Goal: Transaction & Acquisition: Purchase product/service

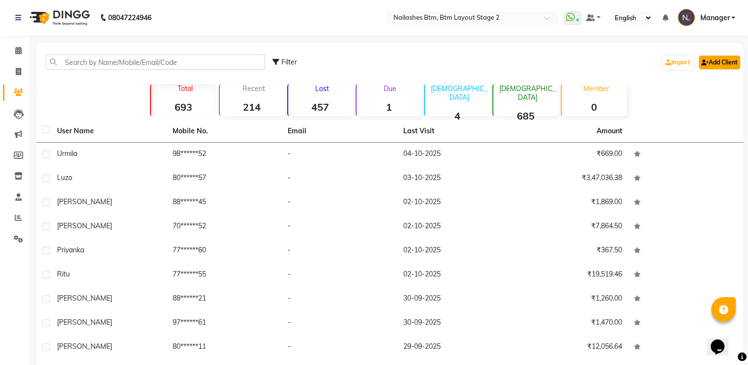
click at [714, 66] on link "Add Client" at bounding box center [718, 63] width 41 height 14
select select "21"
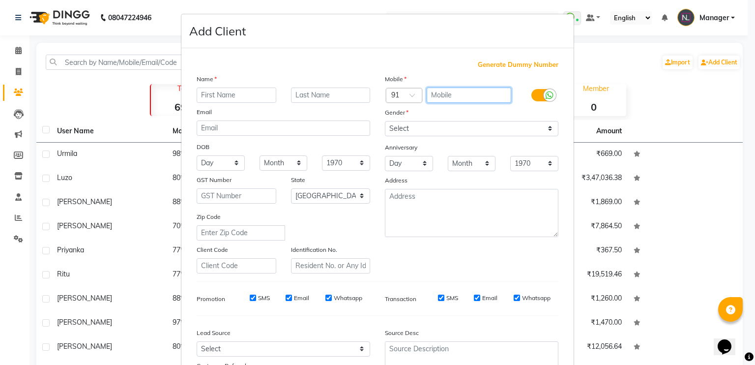
click at [465, 100] on input "text" at bounding box center [469, 94] width 85 height 15
type input "8789778189"
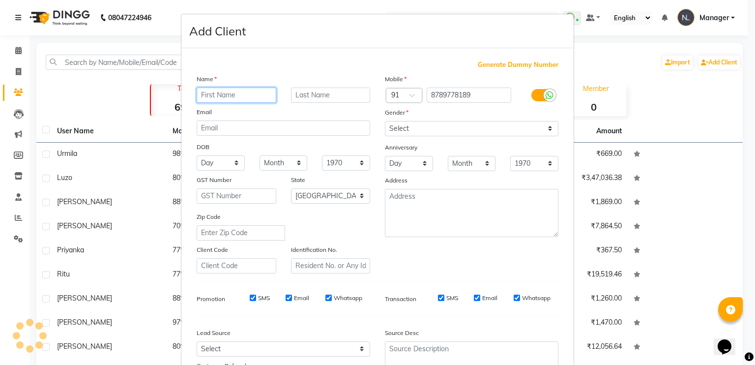
click at [228, 92] on input "text" at bounding box center [237, 94] width 80 height 15
type input "[PERSON_NAME]"
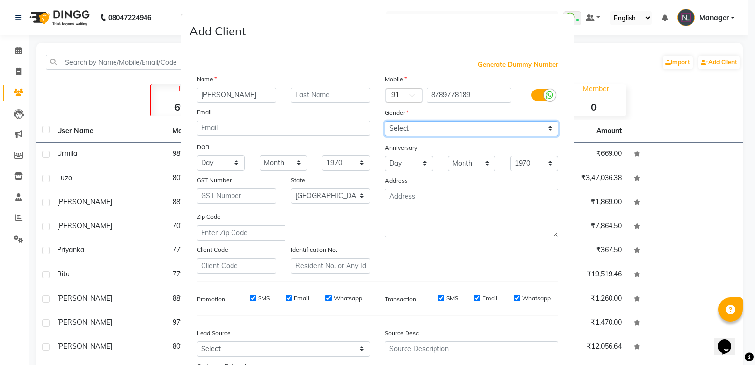
drag, startPoint x: 454, startPoint y: 125, endPoint x: 430, endPoint y: 171, distance: 52.3
click at [430, 171] on div "Mobile Country Code × 91 8789778189 Gender Select [DEMOGRAPHIC_DATA] [DEMOGRAPH…" at bounding box center [471, 174] width 188 height 200
select select "[DEMOGRAPHIC_DATA]"
click at [385, 121] on select "Select [DEMOGRAPHIC_DATA] [DEMOGRAPHIC_DATA] Other Prefer Not To Say" at bounding box center [471, 128] width 173 height 15
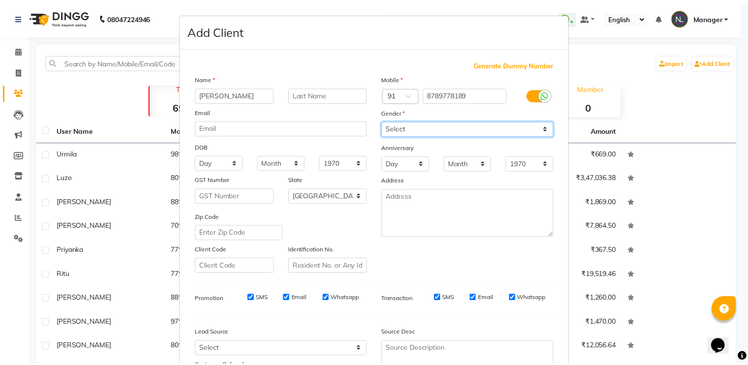
scroll to position [93, 0]
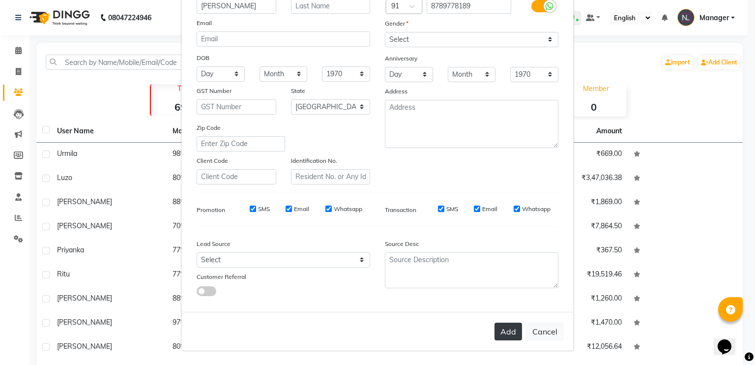
click at [504, 330] on button "Add" at bounding box center [508, 331] width 28 height 18
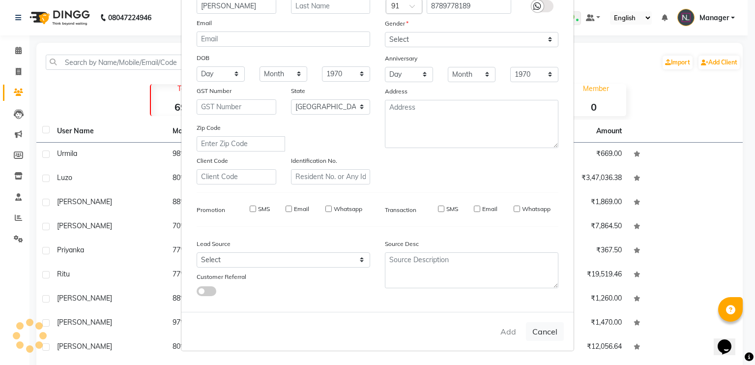
select select
select select "null"
select select
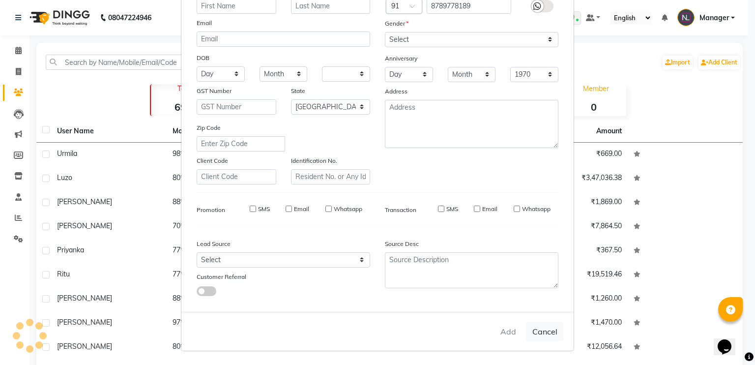
select select
checkbox input "false"
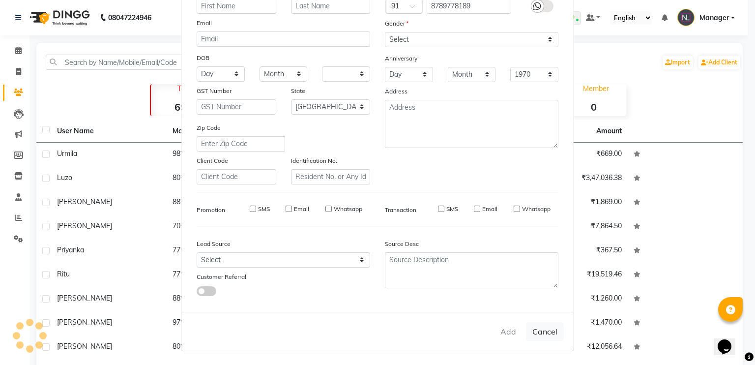
checkbox input "false"
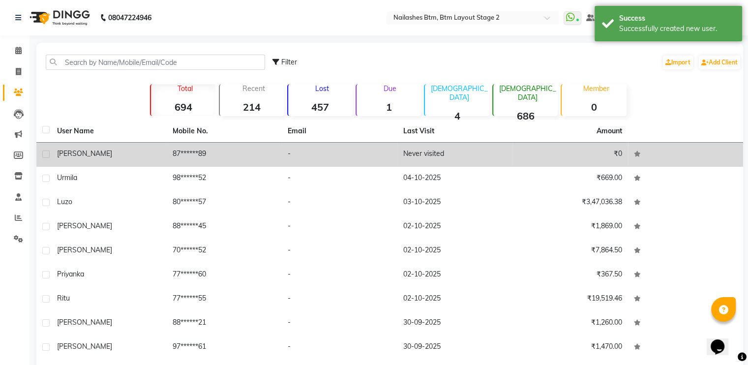
click at [479, 156] on td "Never visited" at bounding box center [454, 155] width 115 height 24
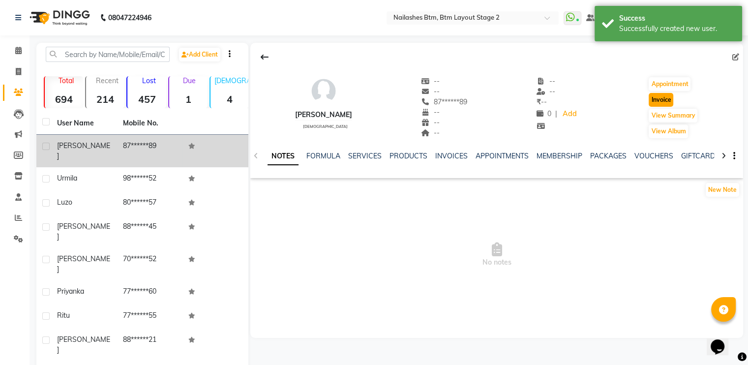
click at [657, 100] on button "Invoice" at bounding box center [660, 100] width 25 height 14
select select "service"
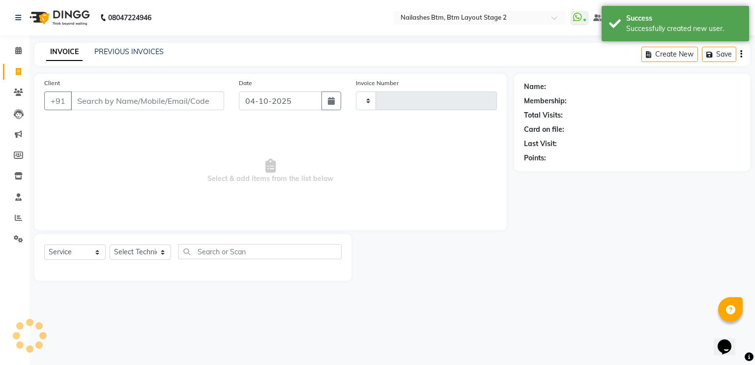
type input "0717"
select select "6721"
type input "87******89"
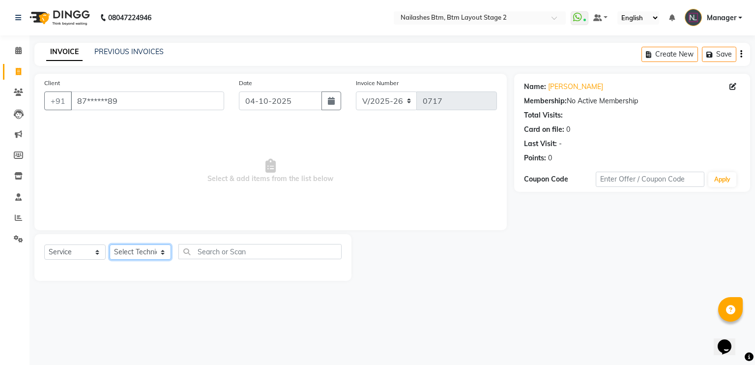
click at [143, 253] on select "Select Technician Akash Manager [PERSON_NAME] [PERSON_NAME]" at bounding box center [140, 251] width 61 height 15
select select "84529"
click at [110, 245] on select "Select Technician Akash Manager [PERSON_NAME] [PERSON_NAME]" at bounding box center [140, 251] width 61 height 15
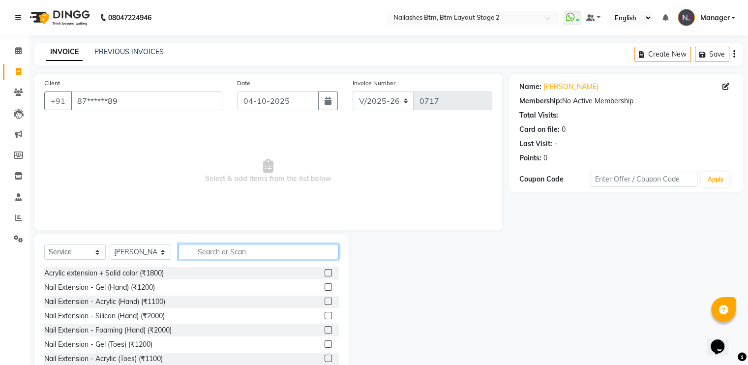
click at [229, 251] on input "text" at bounding box center [258, 251] width 160 height 15
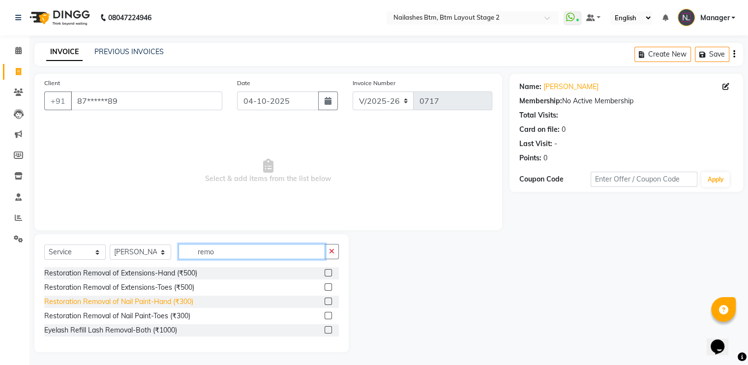
type input "remo"
click at [165, 300] on div "Restoration Removal of Nail Paint-Hand (₹300)" at bounding box center [118, 301] width 149 height 10
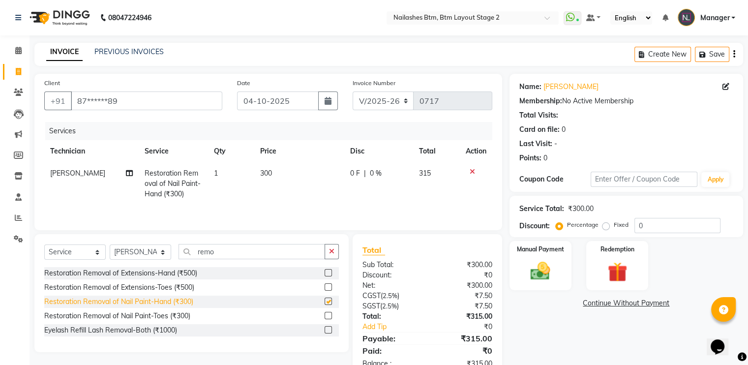
checkbox input "false"
click at [544, 277] on img at bounding box center [539, 271] width 33 height 24
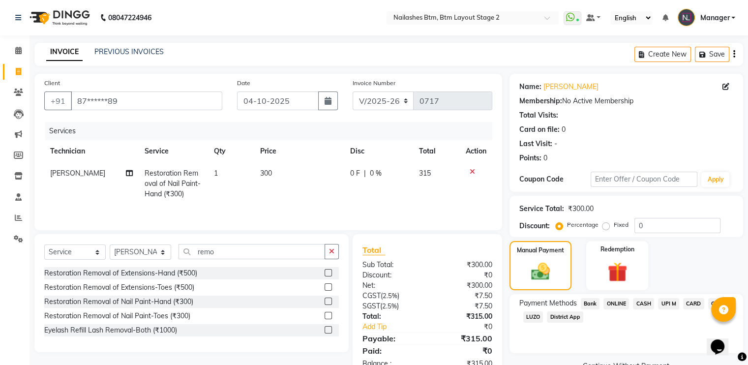
scroll to position [29, 0]
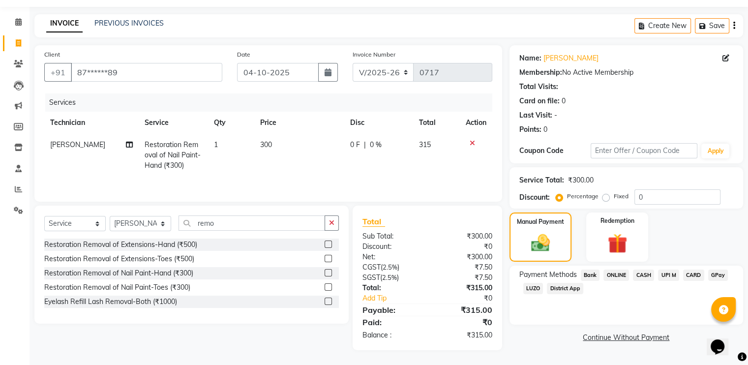
click at [692, 273] on span "CARD" at bounding box center [693, 274] width 21 height 11
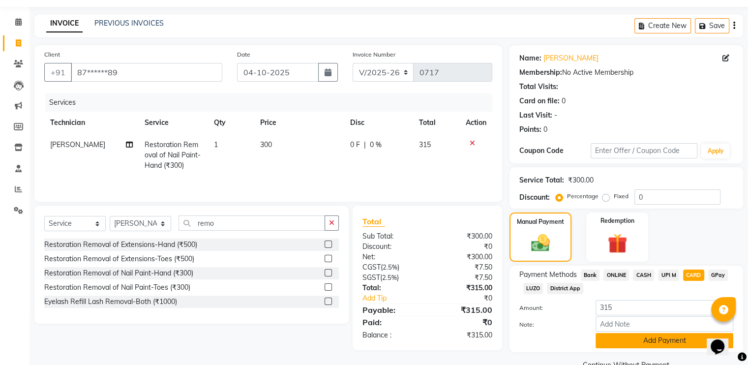
click at [620, 347] on button "Add Payment" at bounding box center [664, 340] width 138 height 15
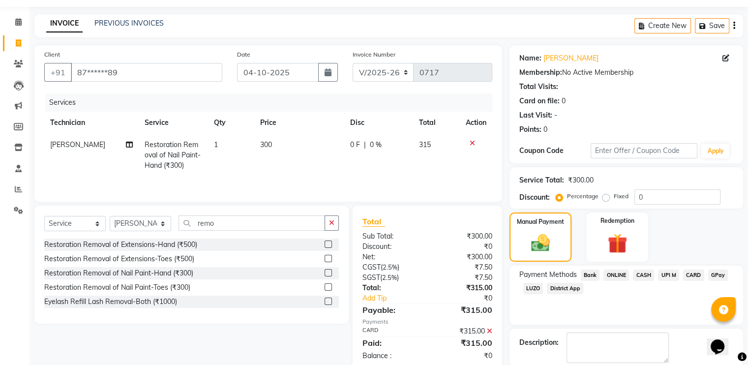
scroll to position [78, 0]
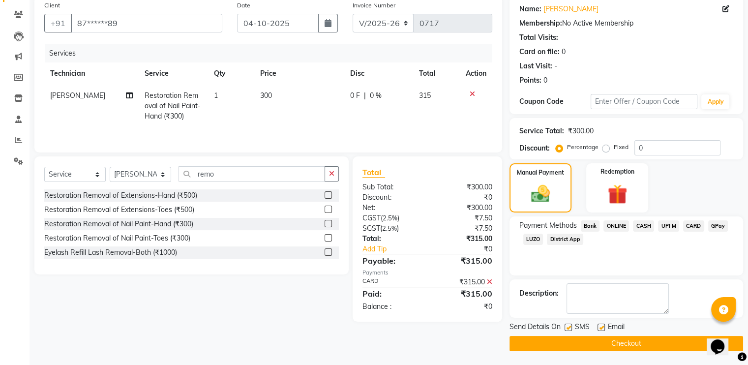
click at [619, 345] on button "Checkout" at bounding box center [625, 343] width 233 height 15
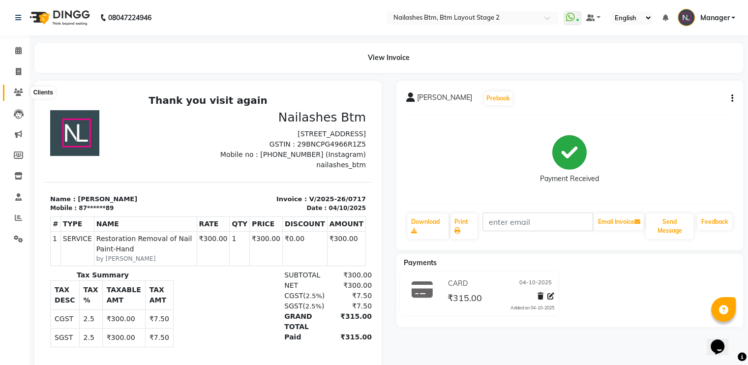
click at [11, 90] on span at bounding box center [18, 92] width 17 height 11
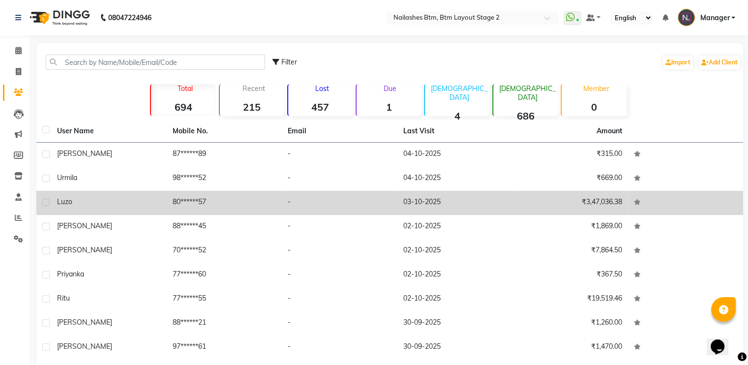
click at [127, 194] on td "Luzo" at bounding box center [108, 203] width 115 height 24
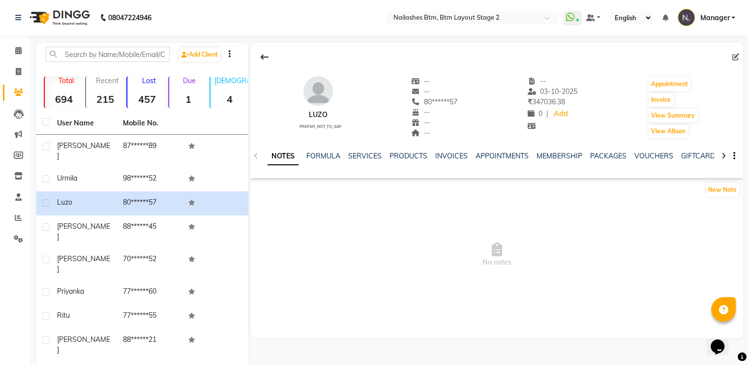
click at [645, 100] on div "Luzo prefer_not_to_say -- -- 80******57 -- -- -- -- [DATE] ₹ 347036.38 0 | Add …" at bounding box center [496, 102] width 492 height 73
click at [664, 98] on button "Invoice" at bounding box center [660, 100] width 25 height 14
select select "service"
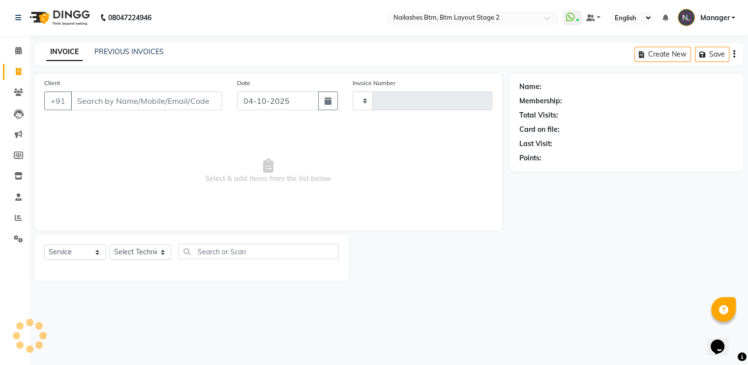
type input "0718"
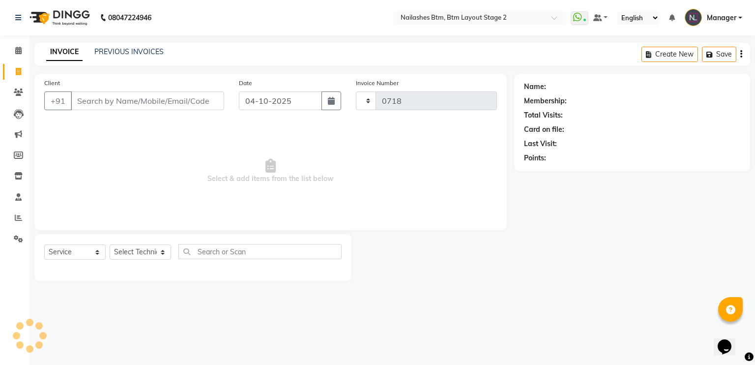
select select "6721"
type input "80******57"
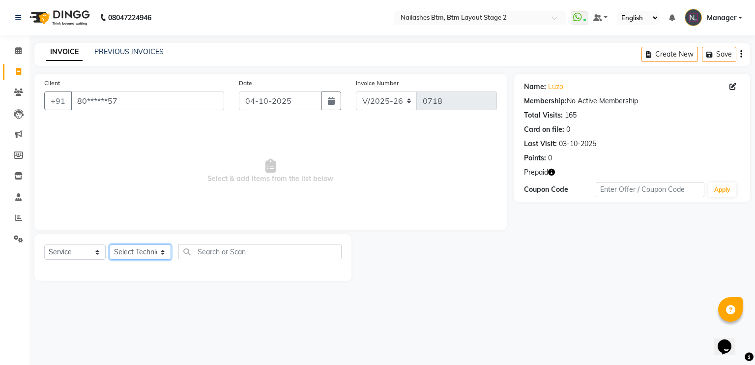
click at [138, 249] on select "Select Technician Akash Manager [PERSON_NAME] [PERSON_NAME]" at bounding box center [140, 251] width 61 height 15
select select "80953"
click at [110, 245] on select "Select Technician Akash Manager [PERSON_NAME] [PERSON_NAME]" at bounding box center [140, 251] width 61 height 15
click at [79, 255] on select "Select Service Product Membership Package Voucher Prepaid Gift Card" at bounding box center [74, 251] width 61 height 15
select select "P"
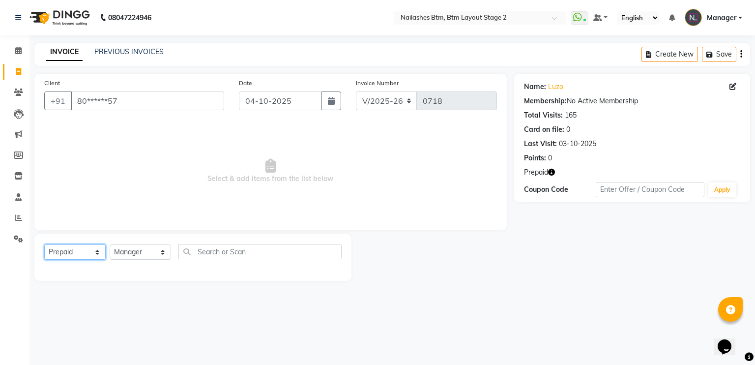
click at [44, 245] on select "Select Service Product Membership Package Voucher Prepaid Gift Card" at bounding box center [74, 251] width 61 height 15
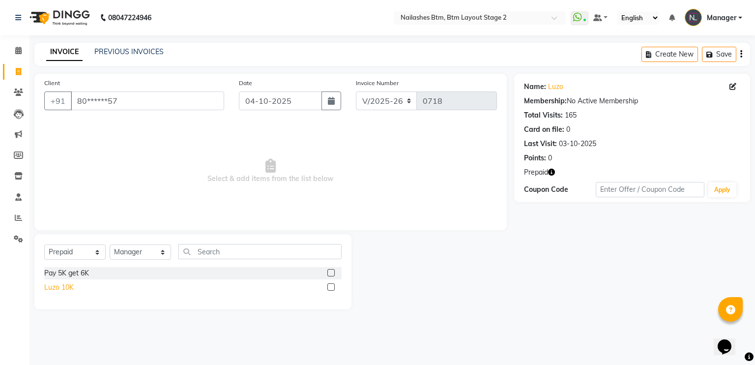
click at [62, 288] on div "Luzo 10K" at bounding box center [58, 287] width 29 height 10
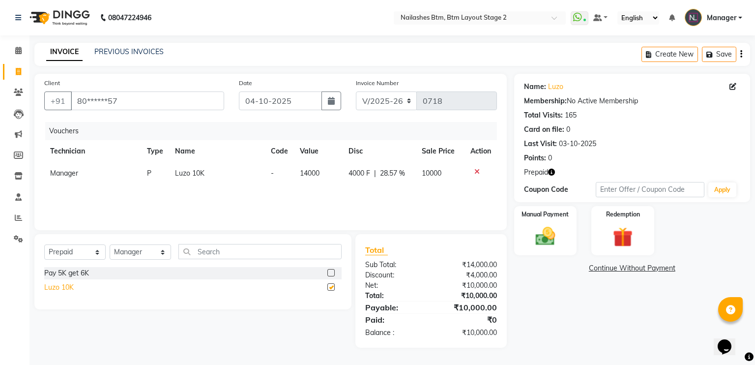
checkbox input "false"
click at [532, 233] on img at bounding box center [544, 237] width 33 height 24
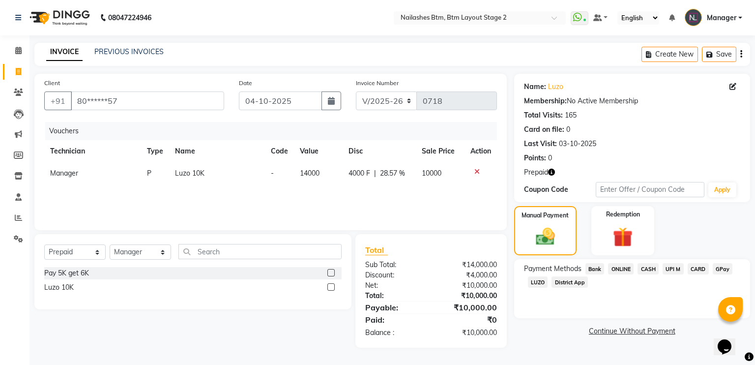
click at [717, 271] on span "GPay" at bounding box center [723, 268] width 20 height 11
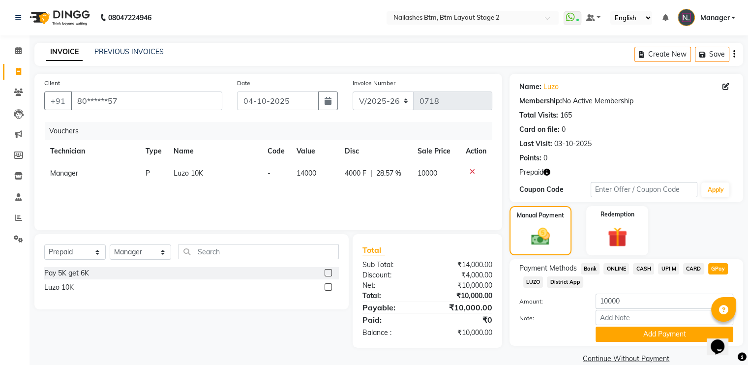
scroll to position [16, 0]
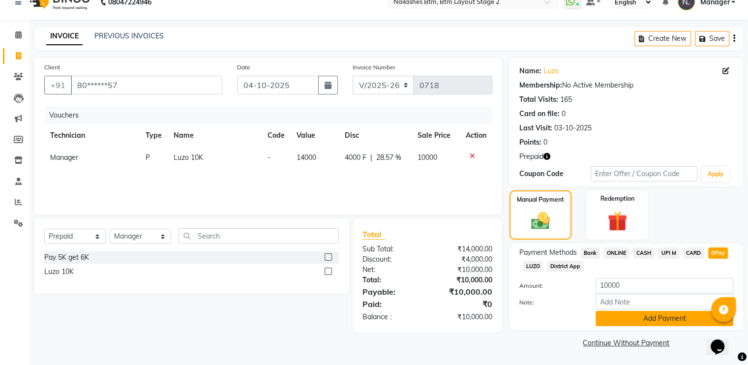
click at [624, 316] on button "Add Payment" at bounding box center [664, 318] width 138 height 15
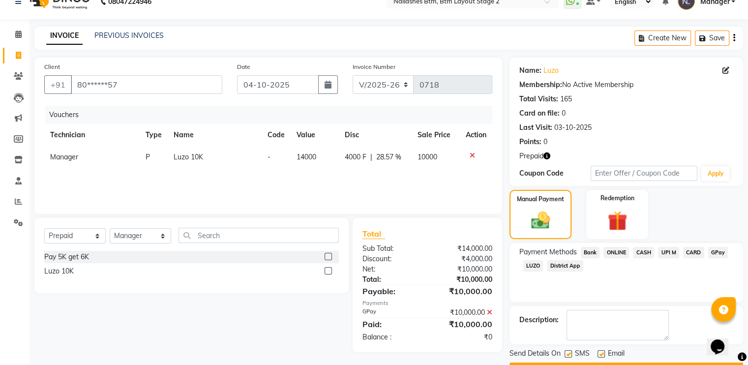
scroll to position [43, 0]
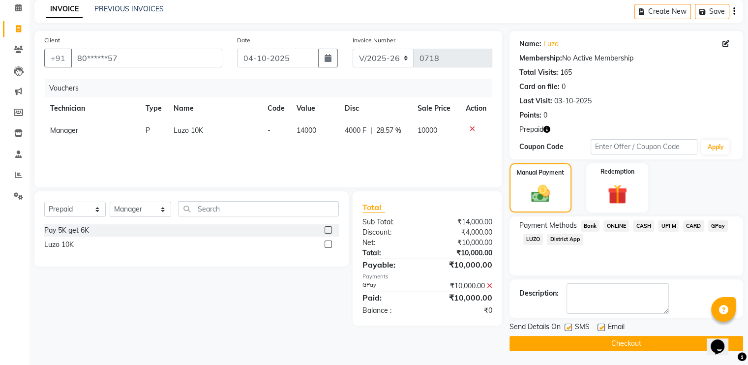
click at [596, 338] on button "Checkout" at bounding box center [625, 343] width 233 height 15
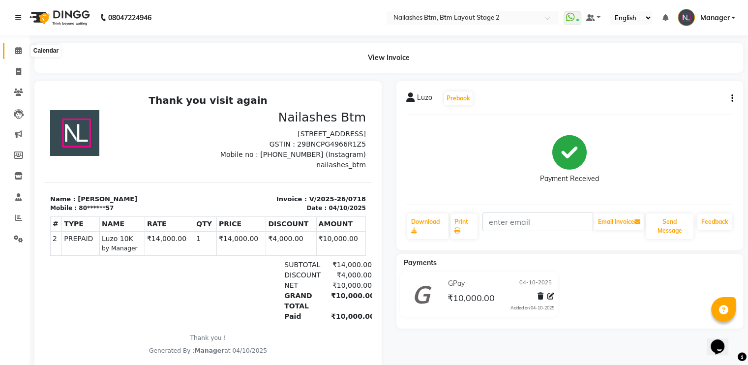
click at [19, 54] on icon at bounding box center [18, 50] width 6 height 7
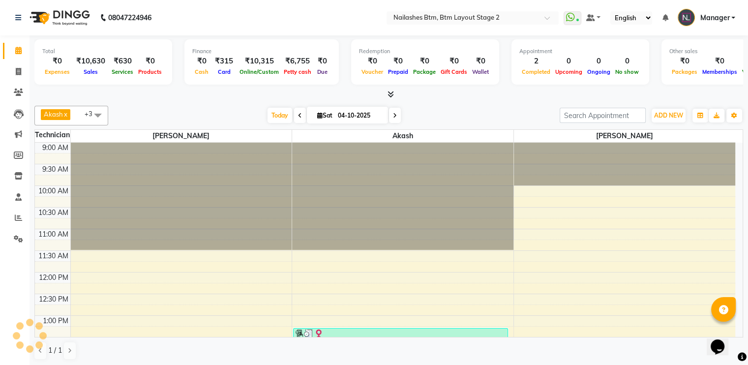
scroll to position [344, 0]
